Goal: Information Seeking & Learning: Learn about a topic

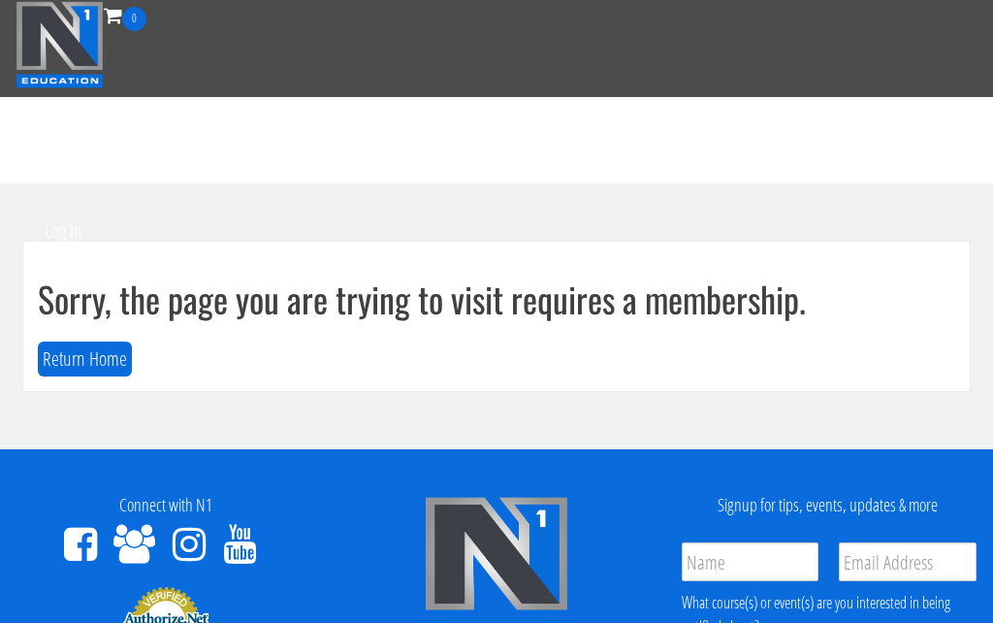
click at [85, 357] on button "Return Home" at bounding box center [85, 359] width 94 height 36
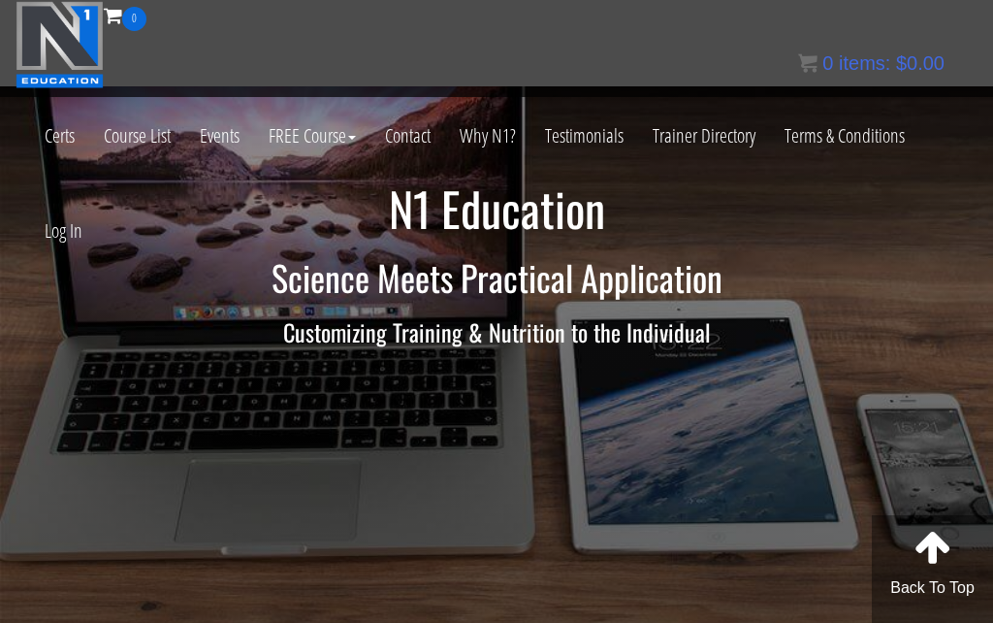
click at [62, 227] on link "Log In" at bounding box center [63, 230] width 67 height 95
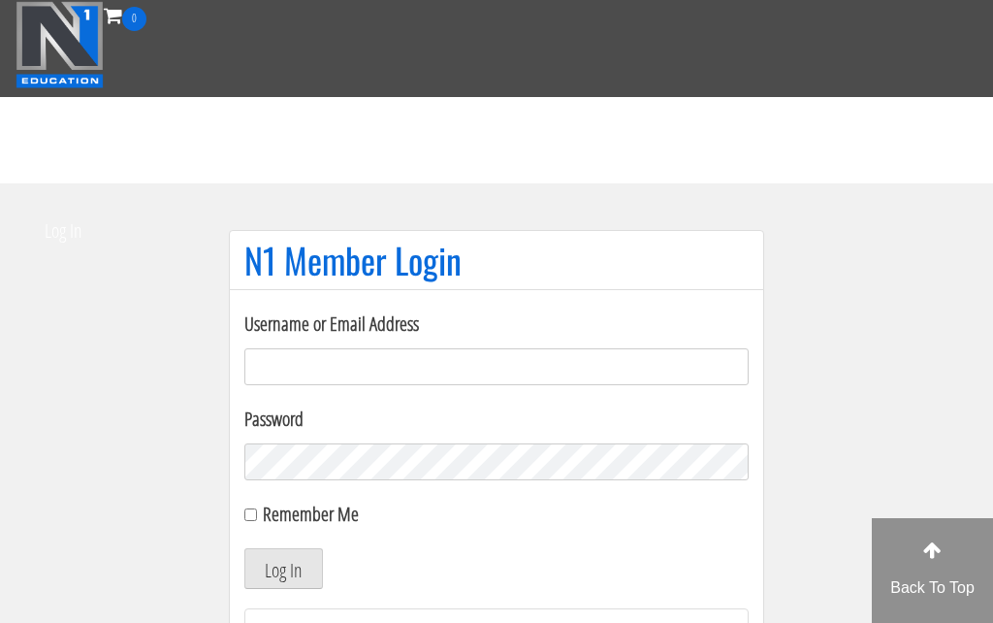
type input "joel@dubosefitness.com"
click at [283, 568] on button "Log In" at bounding box center [283, 568] width 79 height 41
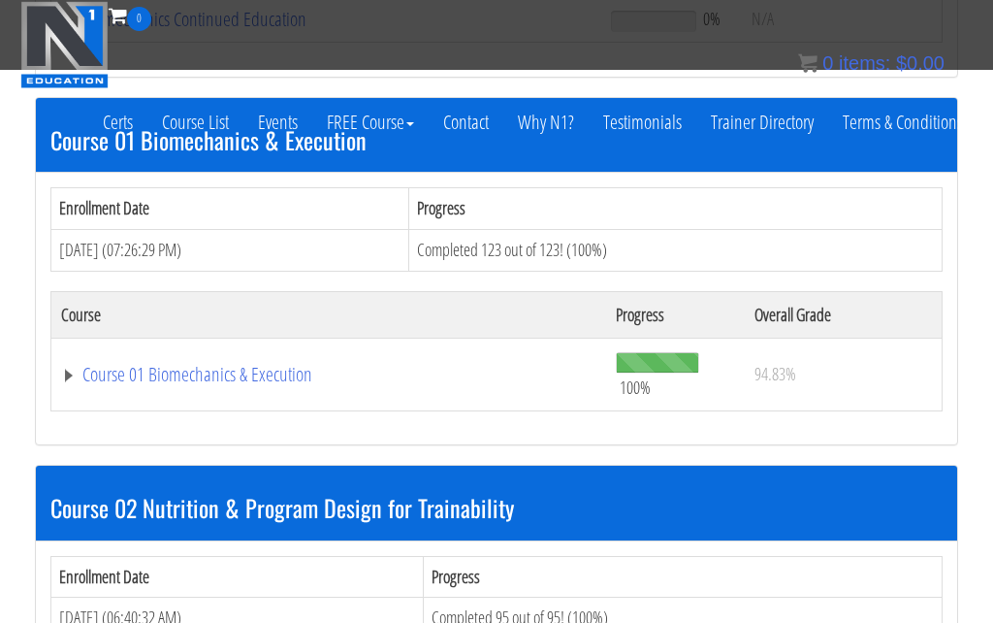
scroll to position [605, 0]
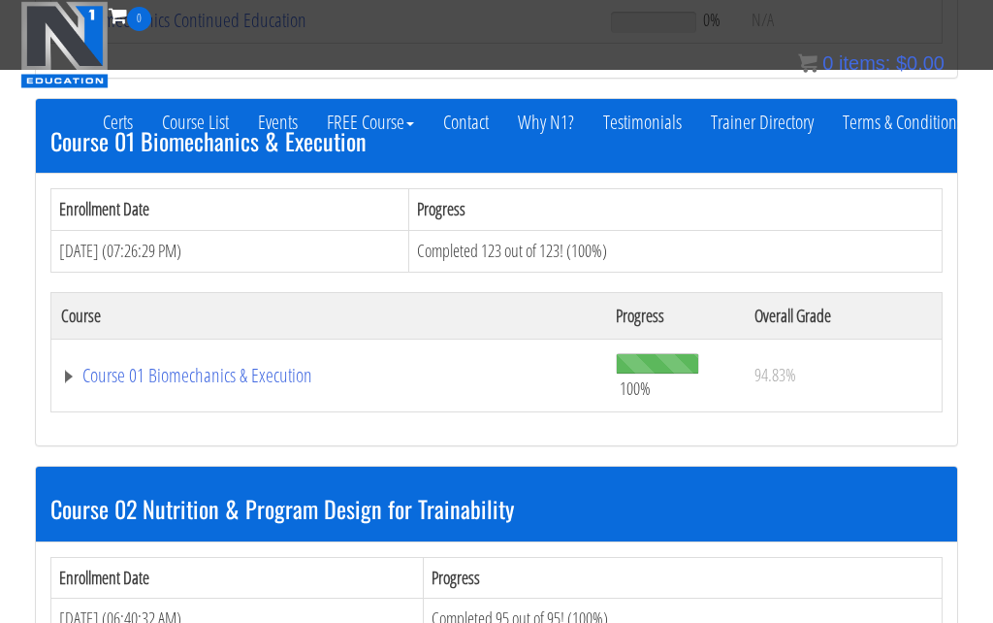
click at [67, 30] on link "Course 01 Biomechanics & Execution" at bounding box center [326, 20] width 530 height 19
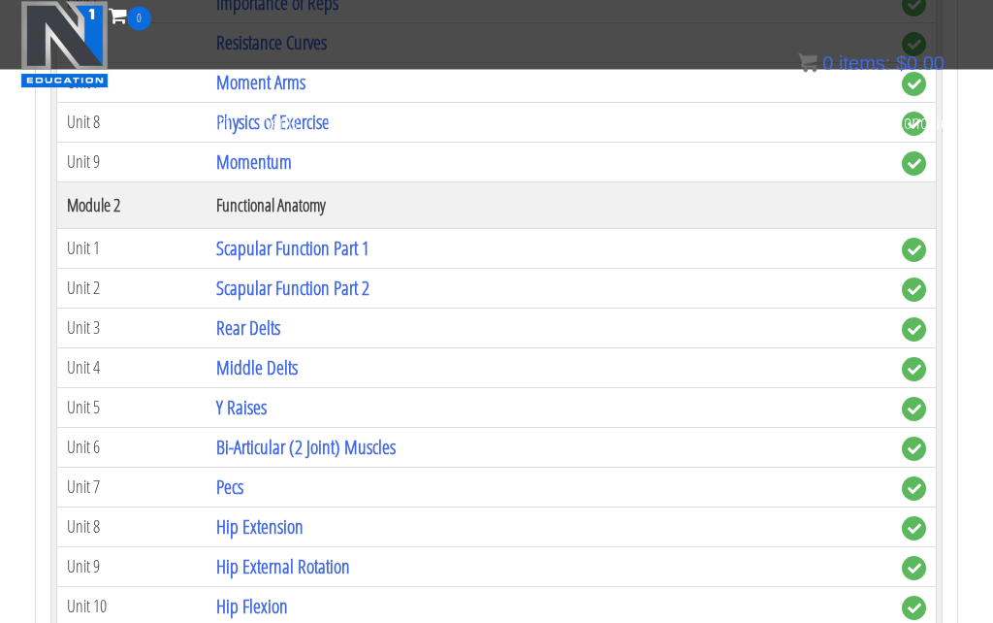
scroll to position [1245, 0]
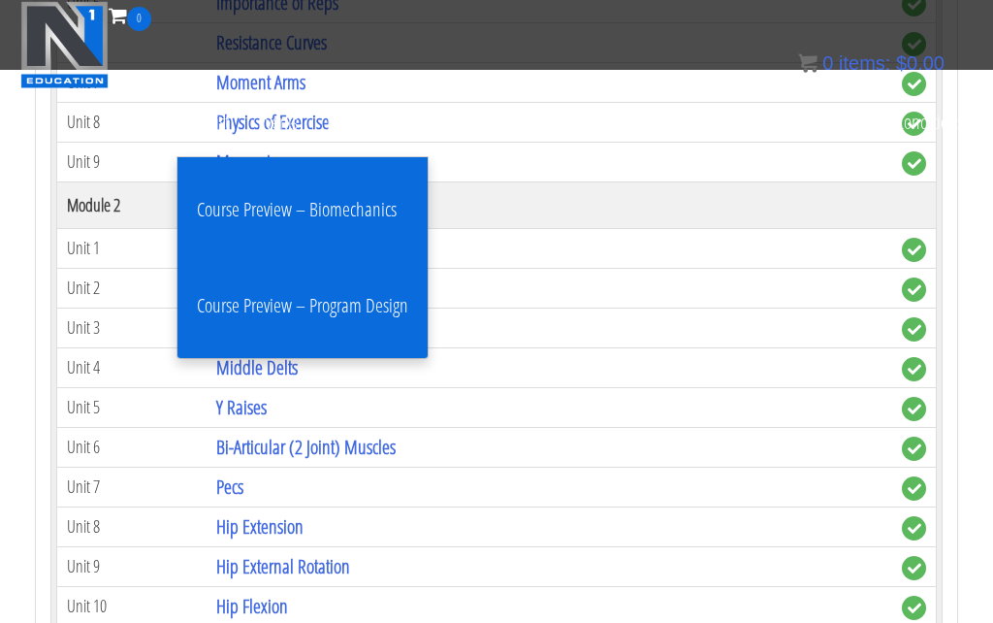
click at [600, 427] on td "Bi-Articular (2 Joint) Muscles" at bounding box center [550, 447] width 686 height 40
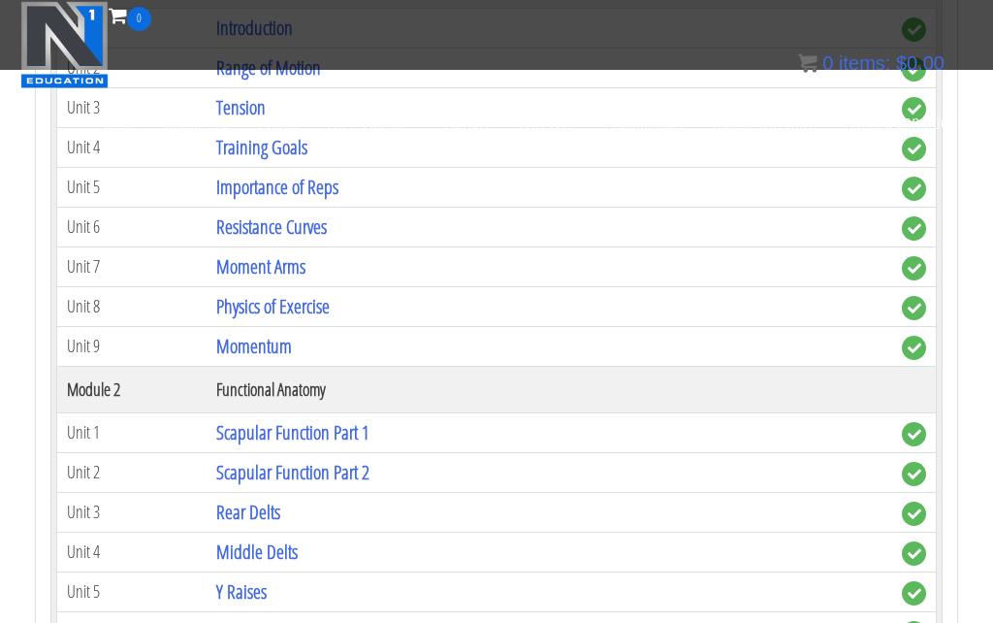
scroll to position [1060, 0]
click at [298, 420] on link "Scapular Function Part 1" at bounding box center [292, 433] width 153 height 26
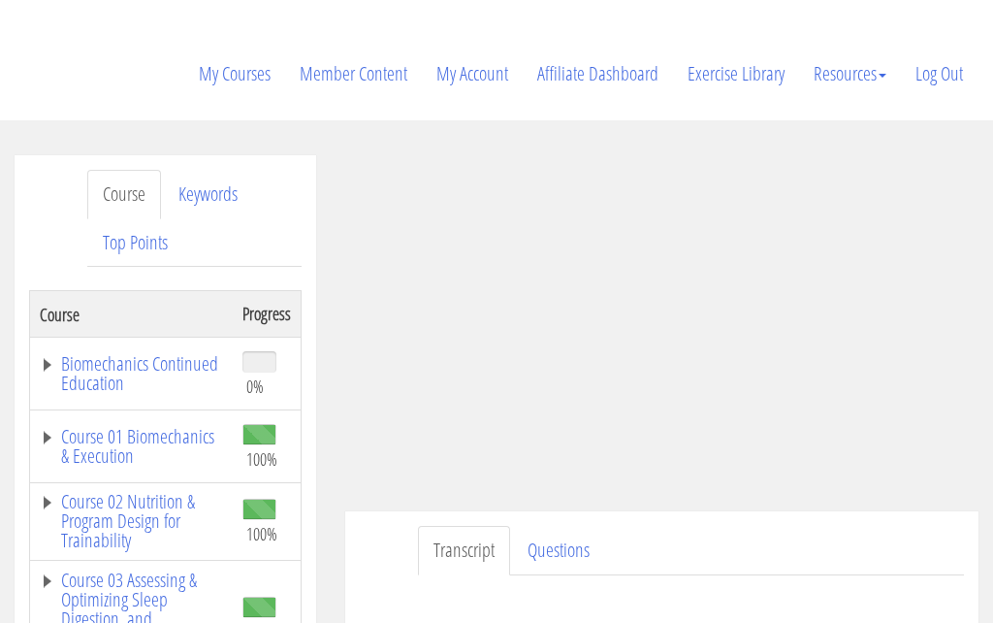
scroll to position [234, 0]
click at [40, 354] on link "Biomechanics Continued Education" at bounding box center [131, 373] width 183 height 39
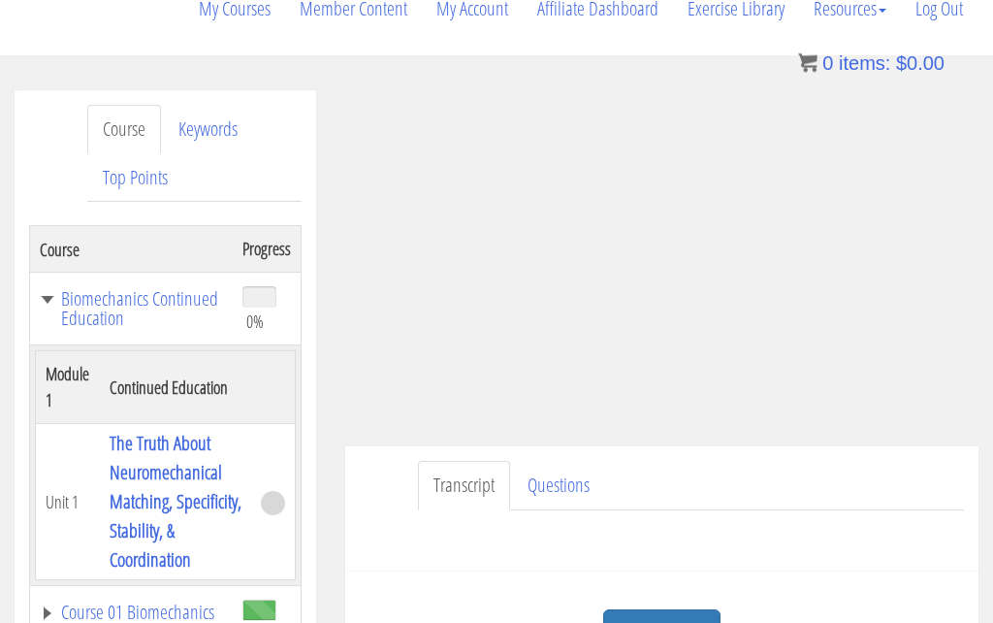
scroll to position [298, 0]
click at [48, 290] on link "Biomechanics Continued Education" at bounding box center [131, 309] width 183 height 39
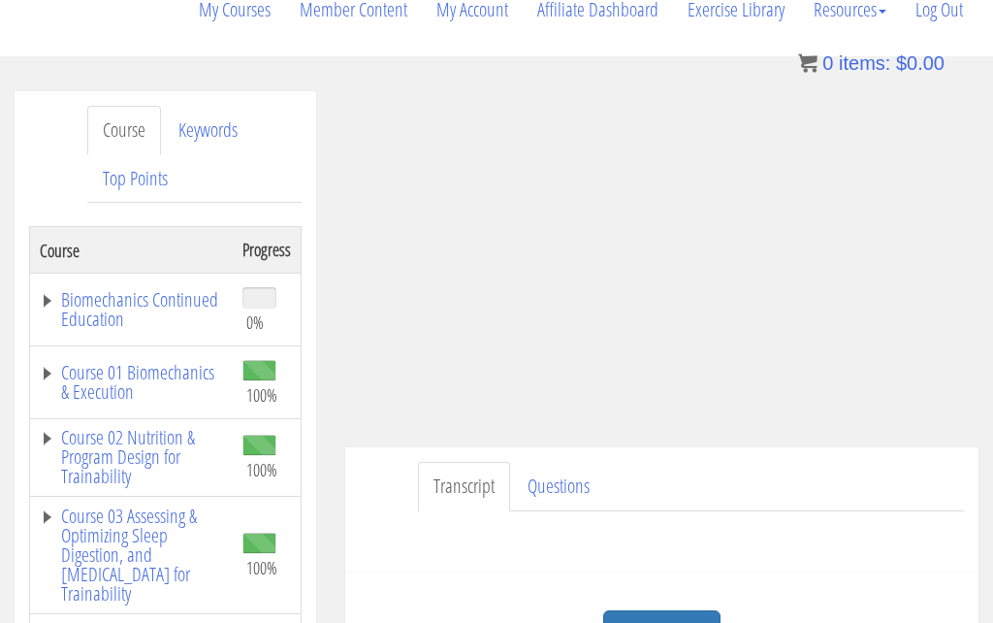
click at [48, 363] on link "Course 01 Biomechanics & Execution" at bounding box center [131, 382] width 183 height 39
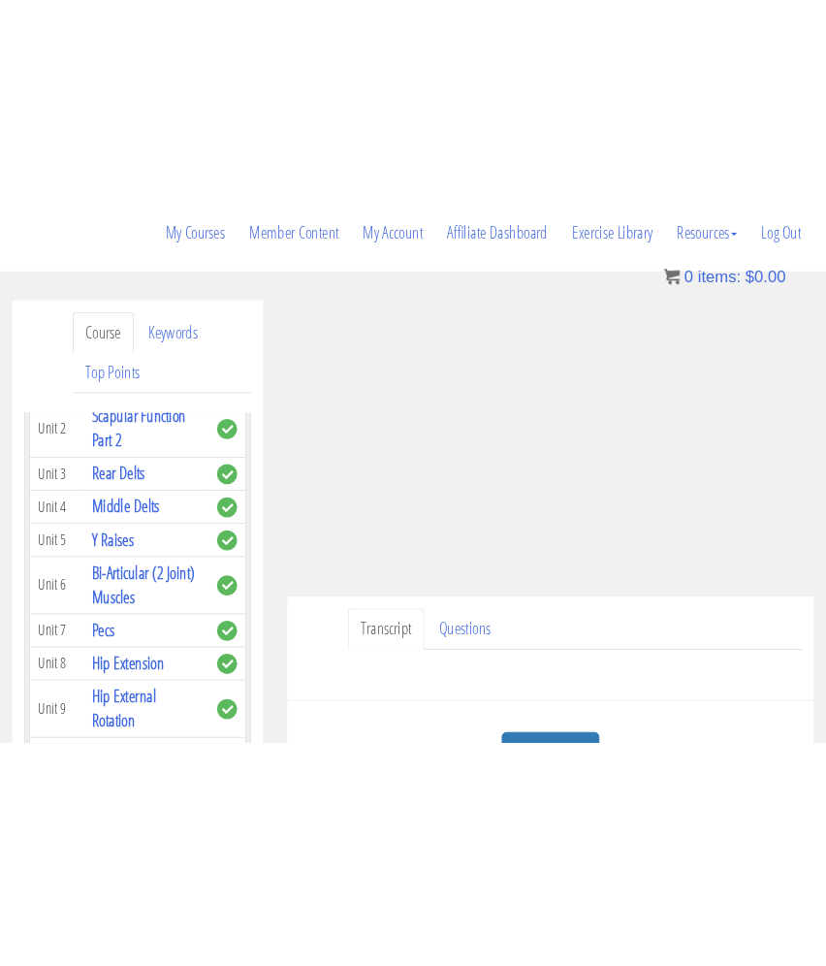
scroll to position [22, 0]
